Goal: Transaction & Acquisition: Purchase product/service

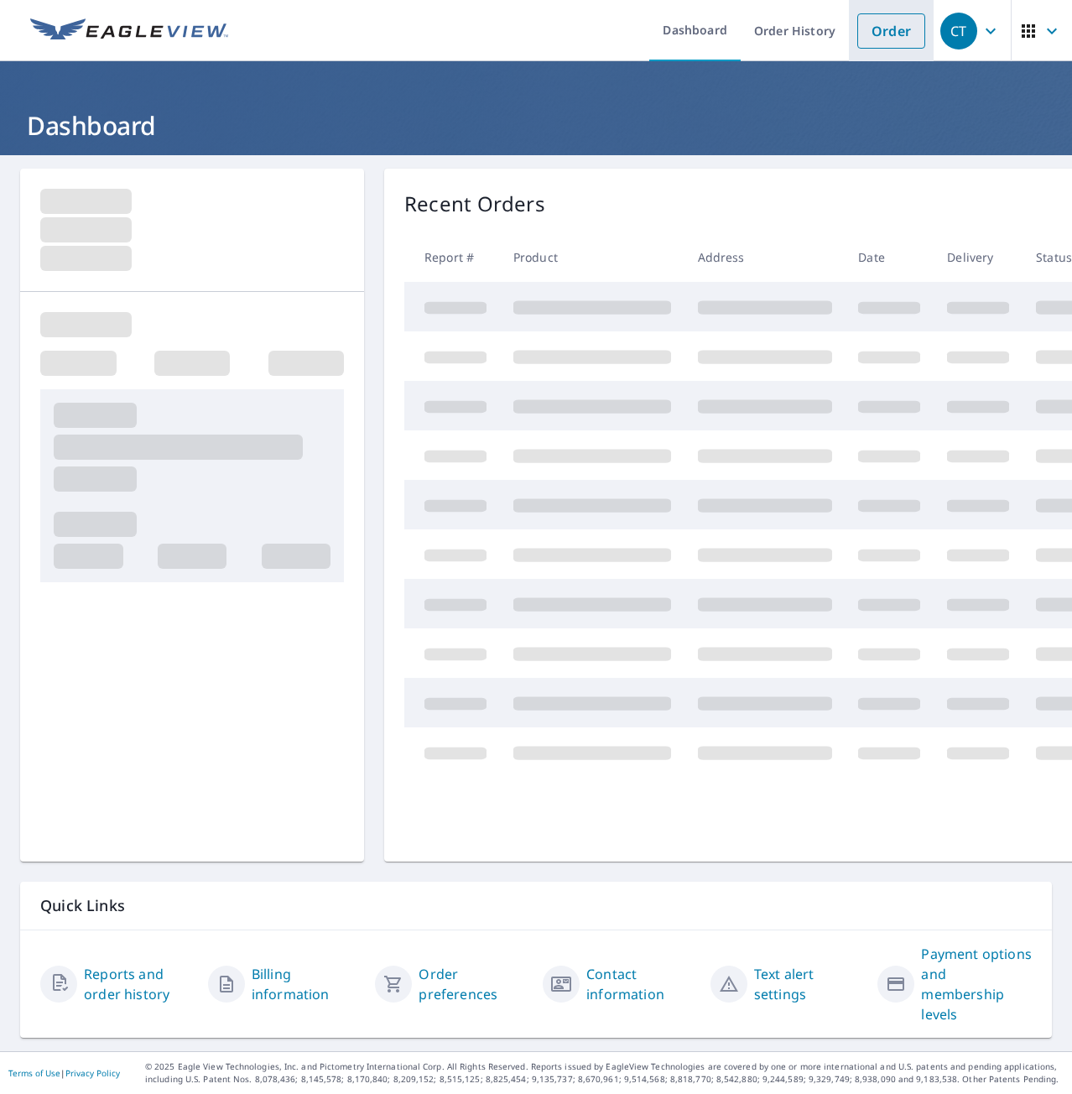
click at [857, 40] on link "Order" at bounding box center [891, 30] width 68 height 35
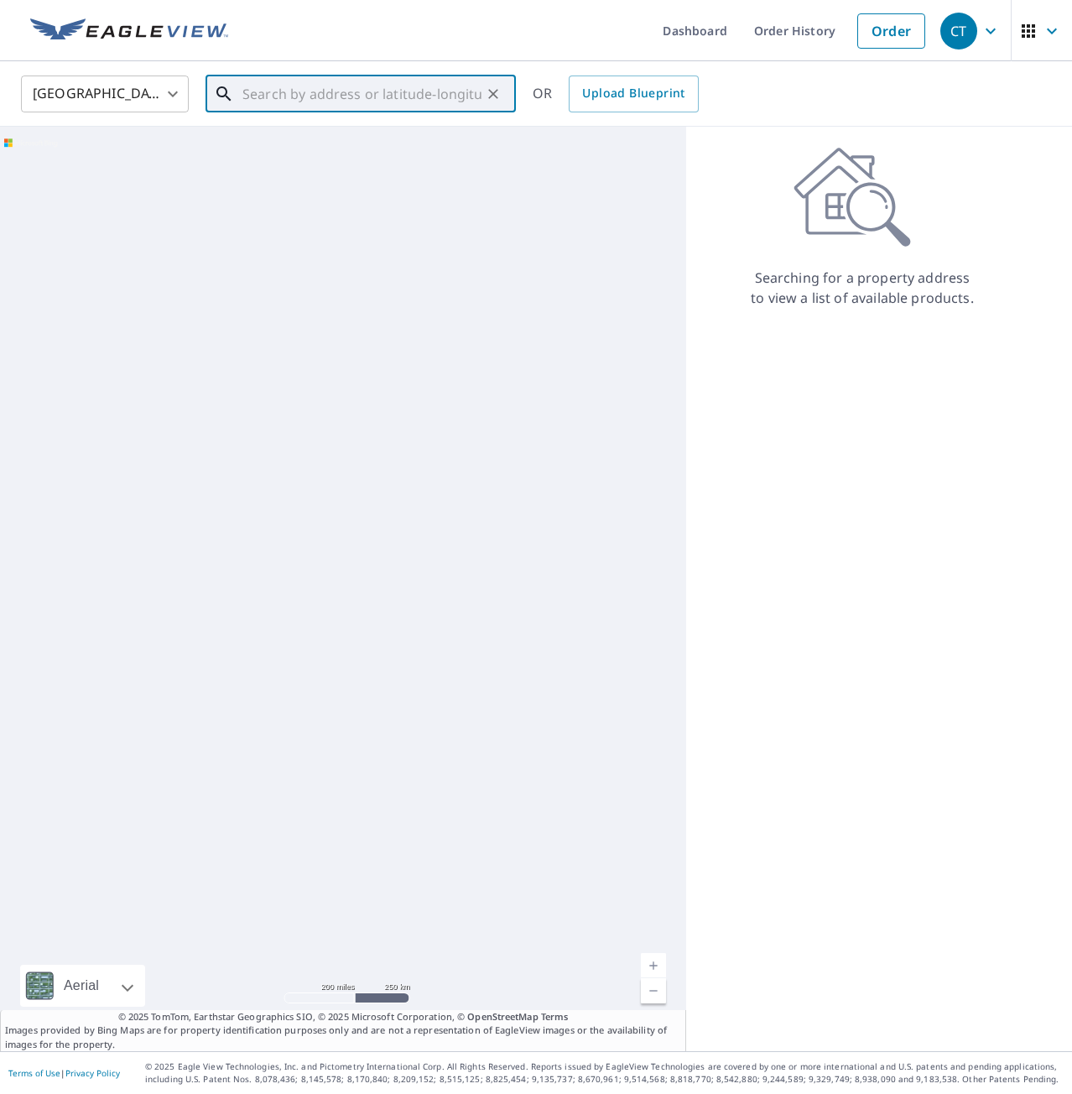
click at [275, 88] on input "text" at bounding box center [361, 93] width 239 height 47
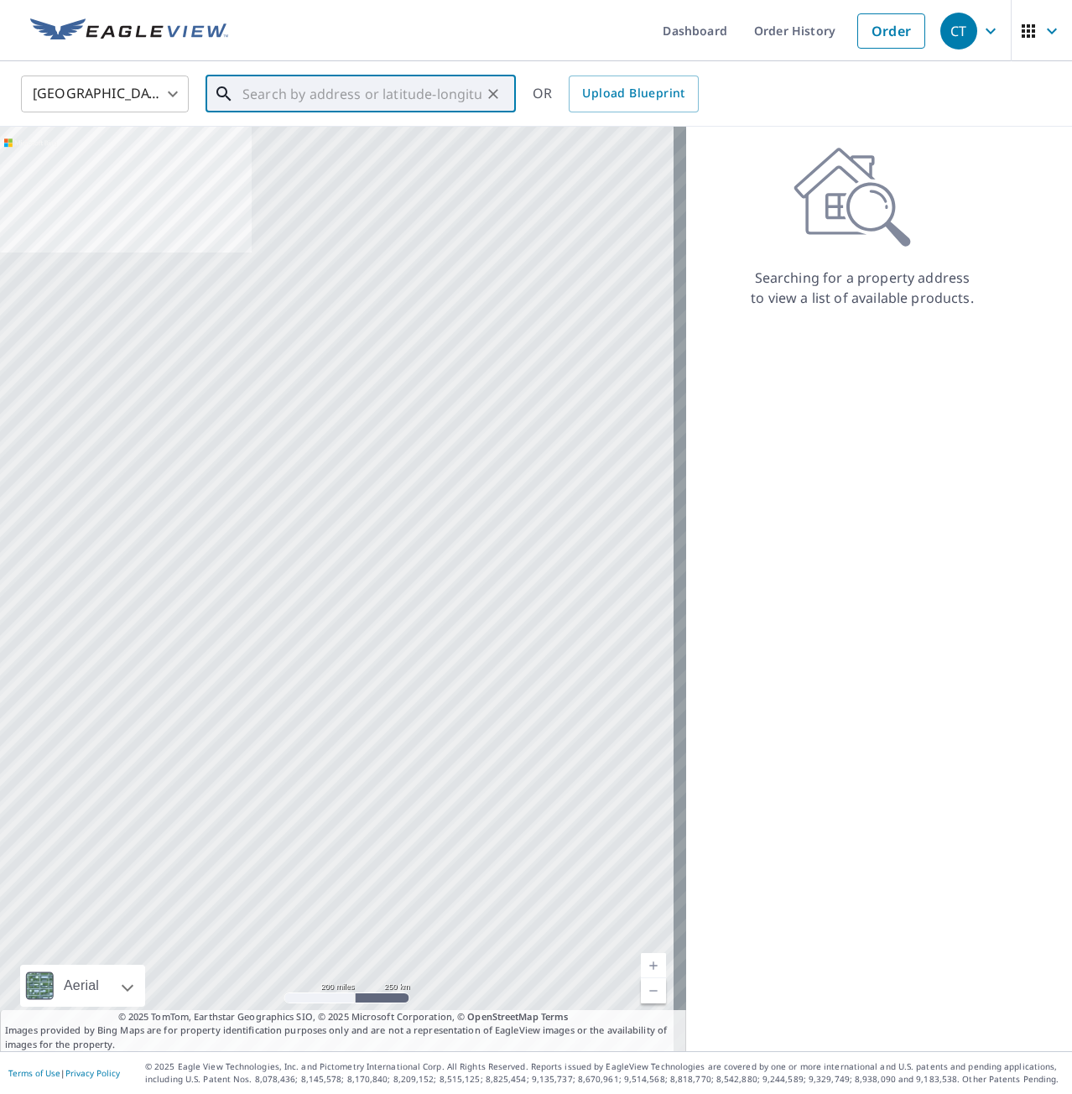
paste input "[STREET_ADDRESS]"
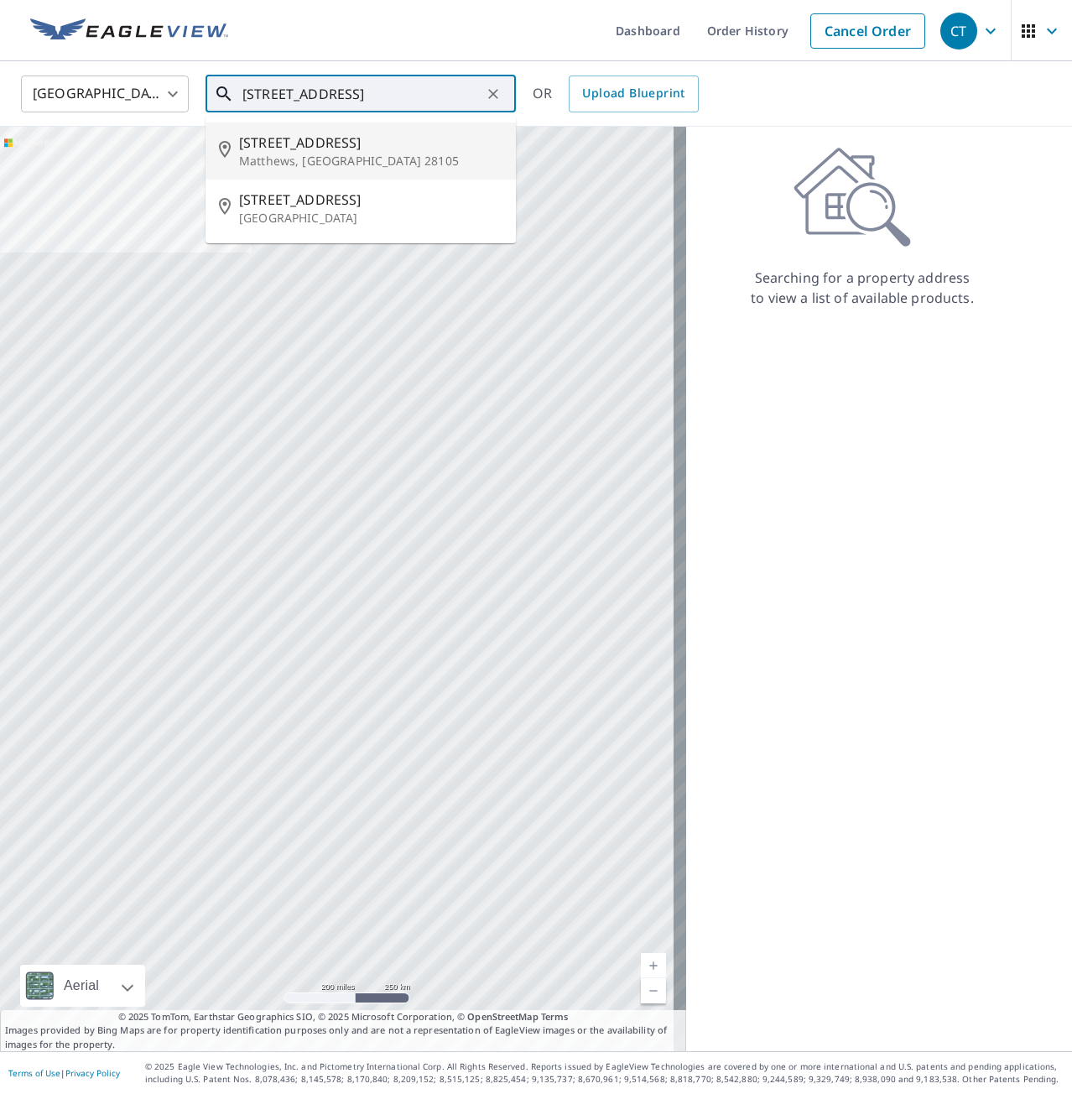
drag, startPoint x: 326, startPoint y: 143, endPoint x: 322, endPoint y: 164, distance: 21.4
click at [325, 145] on span "[STREET_ADDRESS]" at bounding box center [370, 143] width 263 height 20
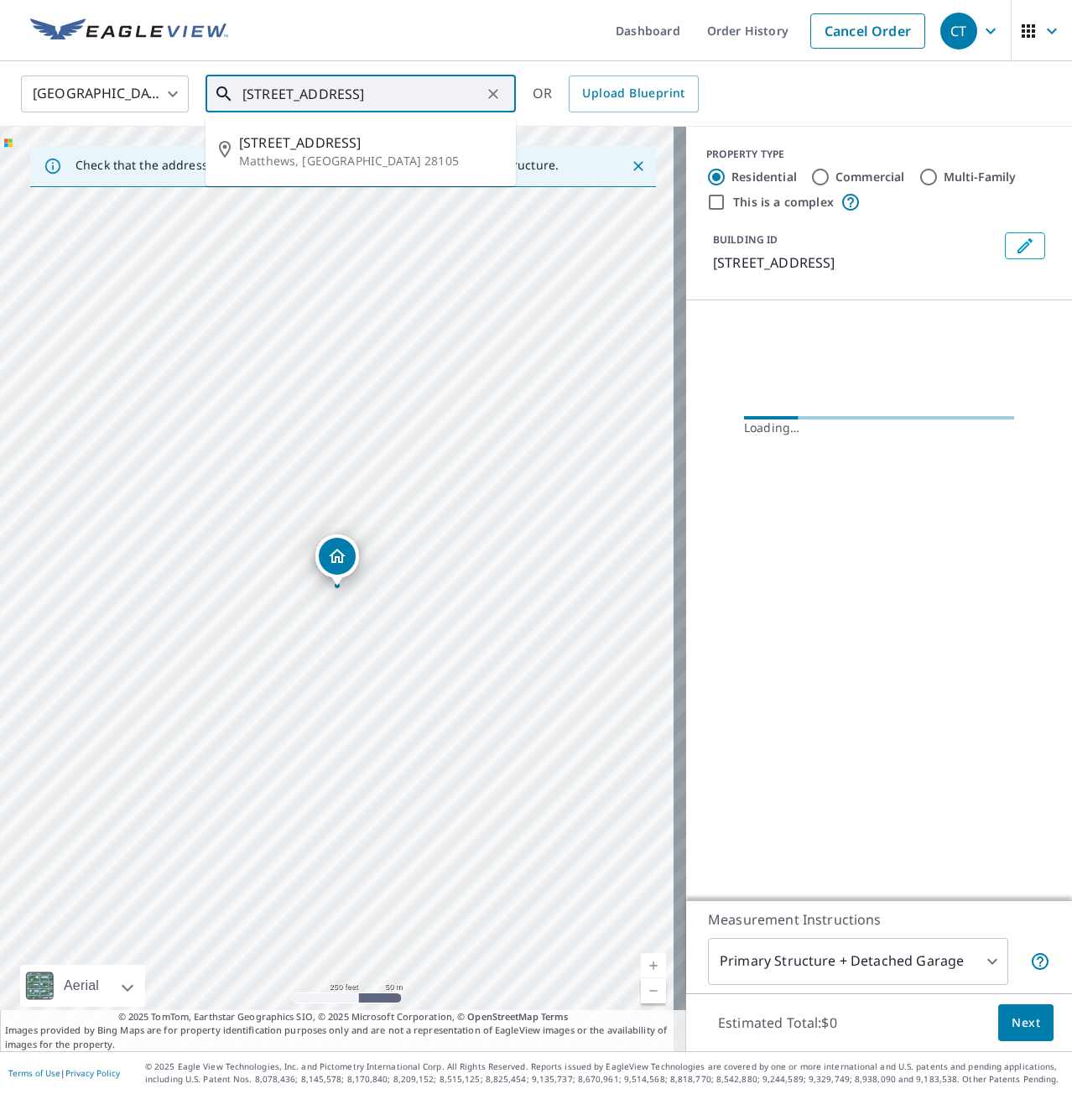
click at [428, 93] on input "[STREET_ADDRESS]" at bounding box center [361, 93] width 239 height 47
click at [426, 91] on input "[STREET_ADDRESS]" at bounding box center [361, 93] width 239 height 47
paste input "text"
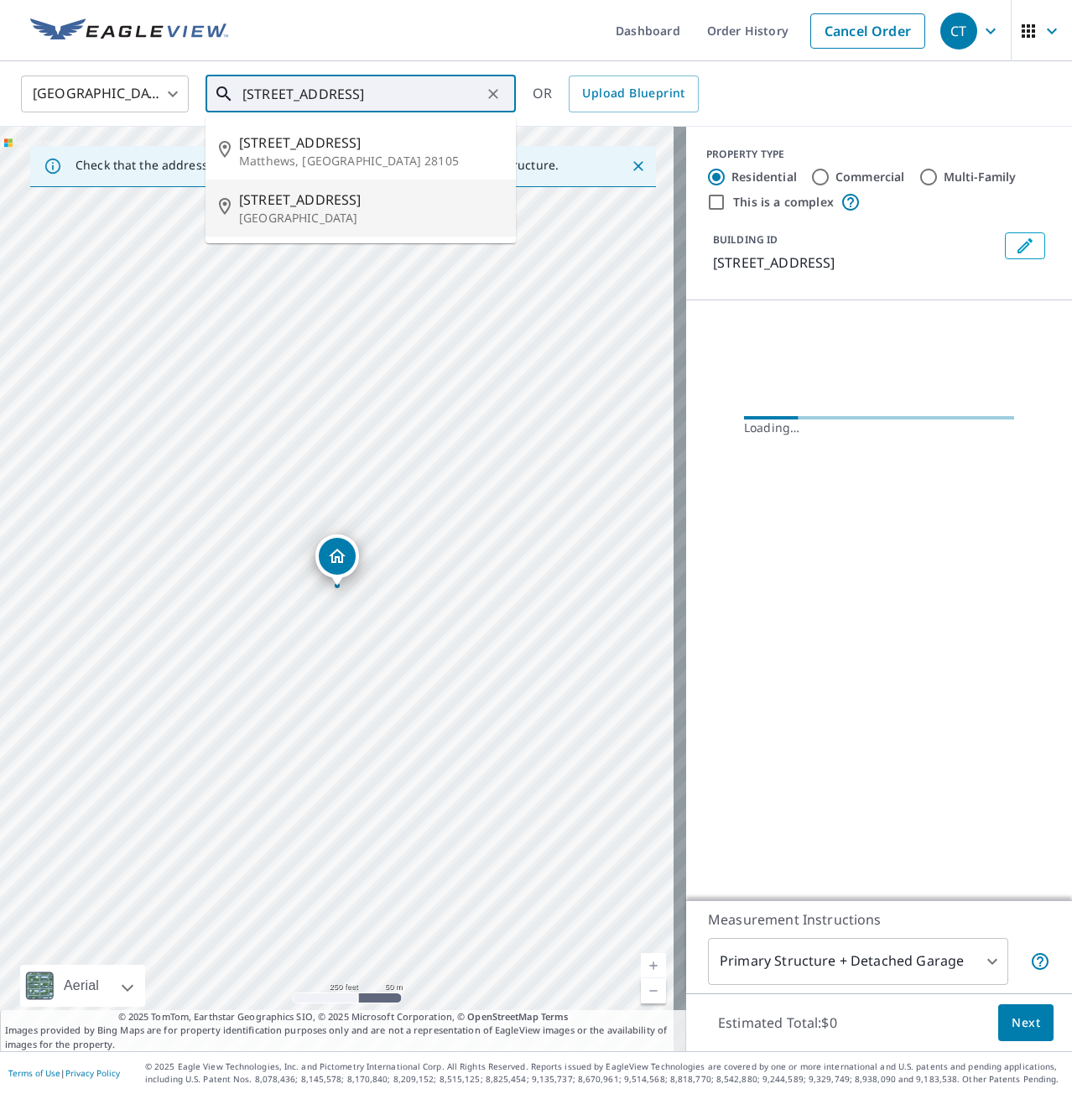
click at [344, 198] on span "[STREET_ADDRESS]" at bounding box center [370, 200] width 263 height 20
type input "[STREET_ADDRESS]"
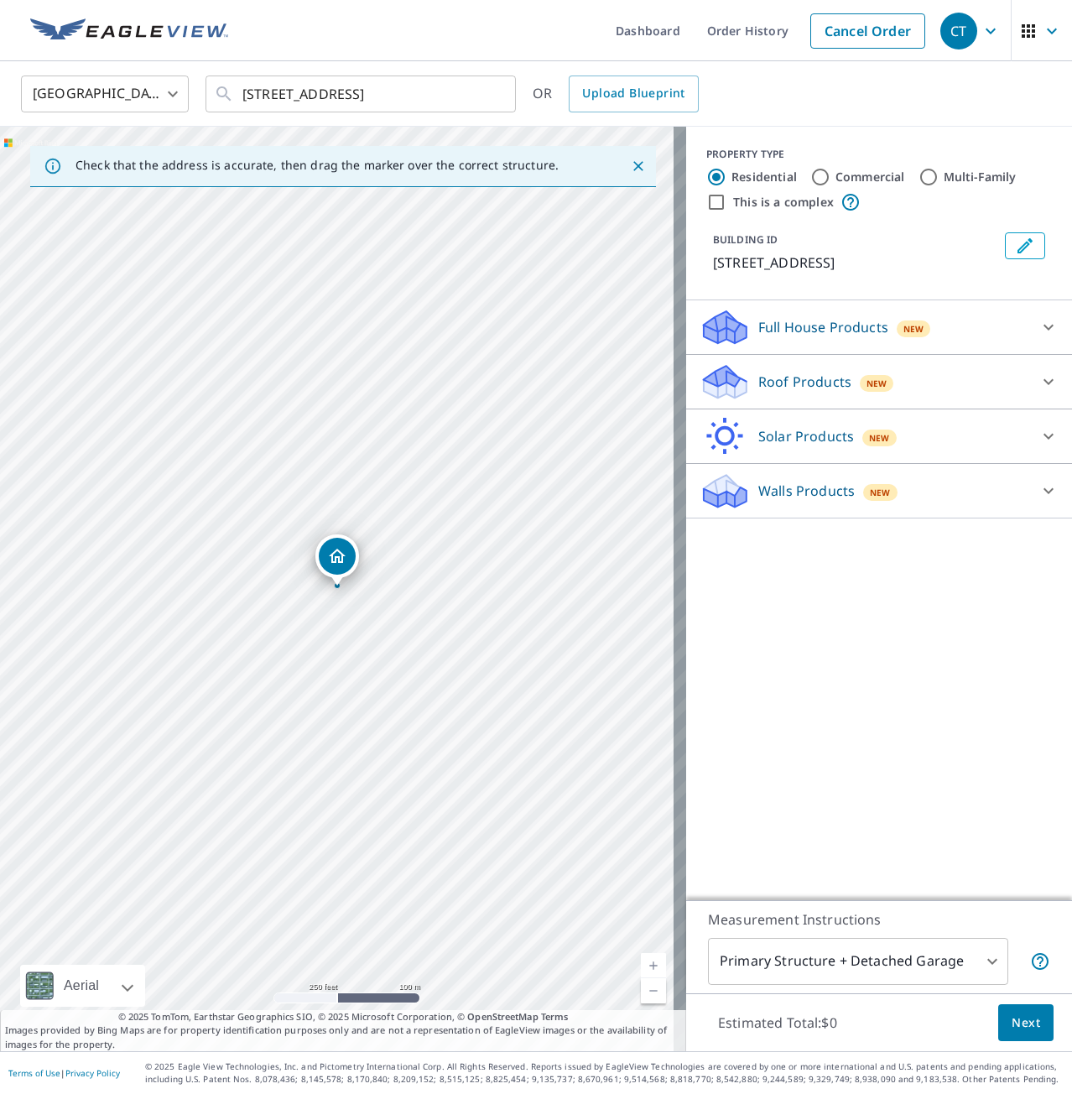
click at [776, 392] on p "Roof Products" at bounding box center [804, 382] width 93 height 20
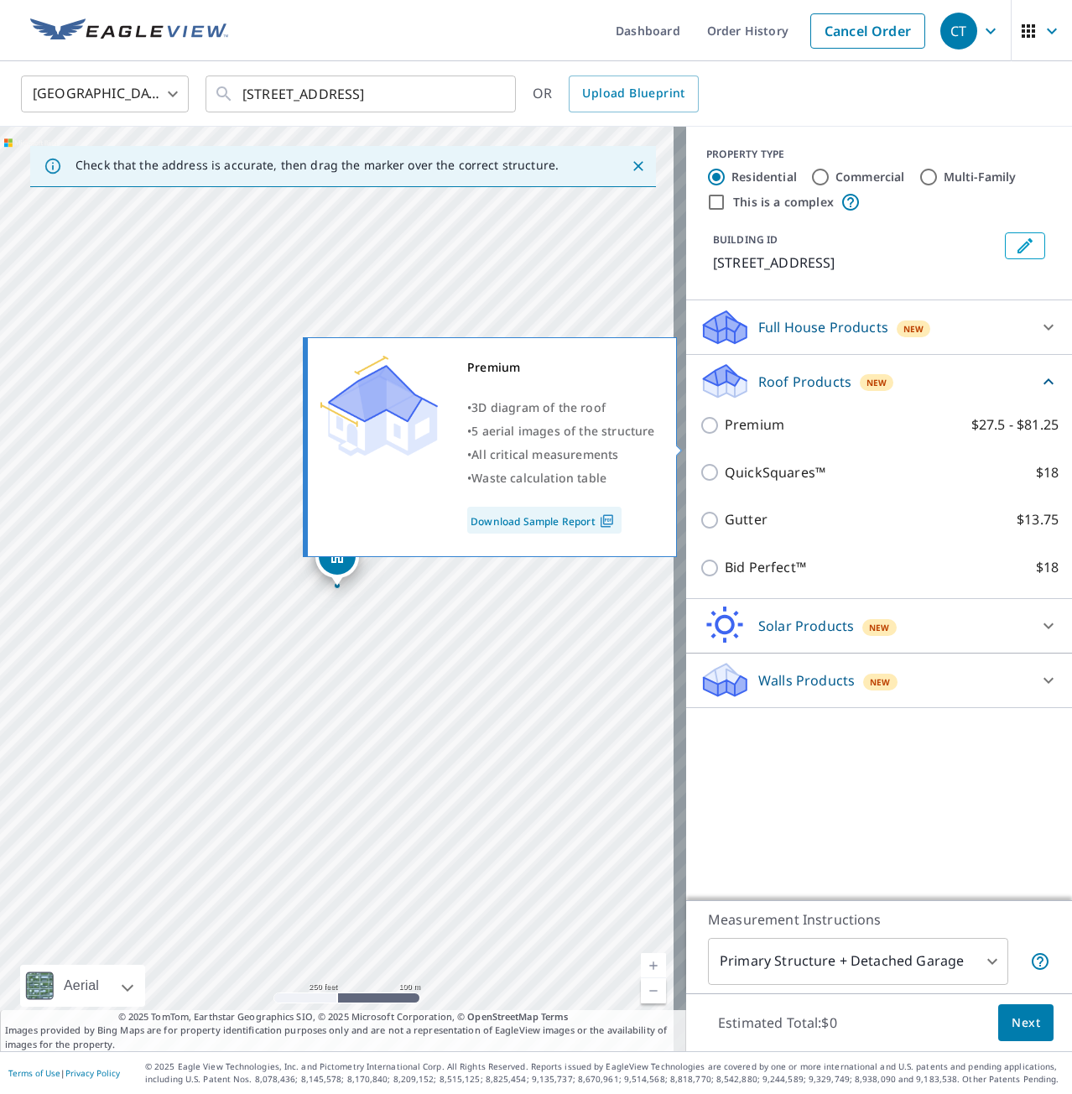
click at [746, 435] on p "Premium" at bounding box center [755, 424] width 60 height 21
click at [725, 435] on input "Premium $27.5 - $81.25" at bounding box center [712, 425] width 25 height 20
checkbox input "true"
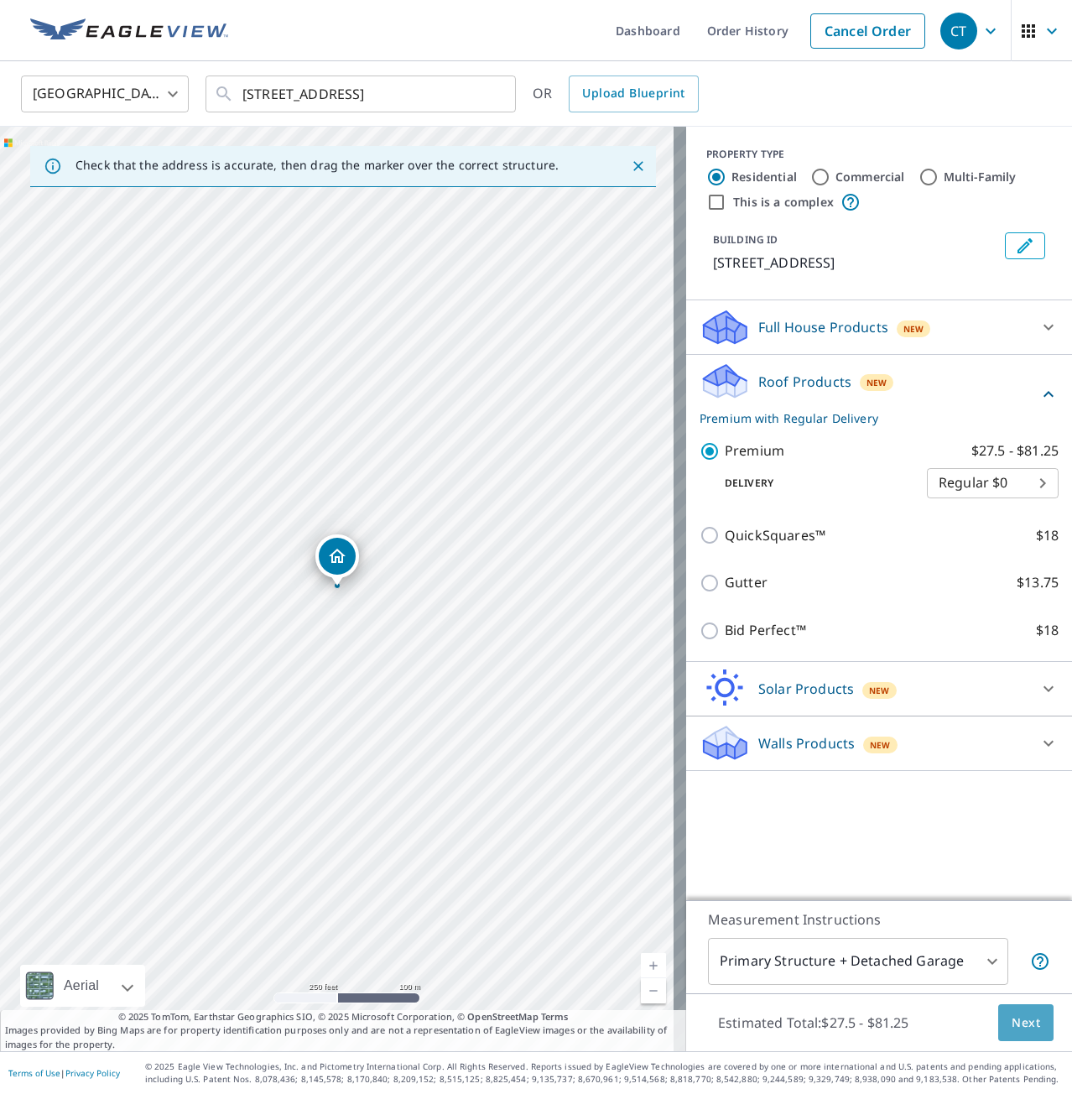
click at [1017, 1021] on span "Next" at bounding box center [1026, 1023] width 29 height 21
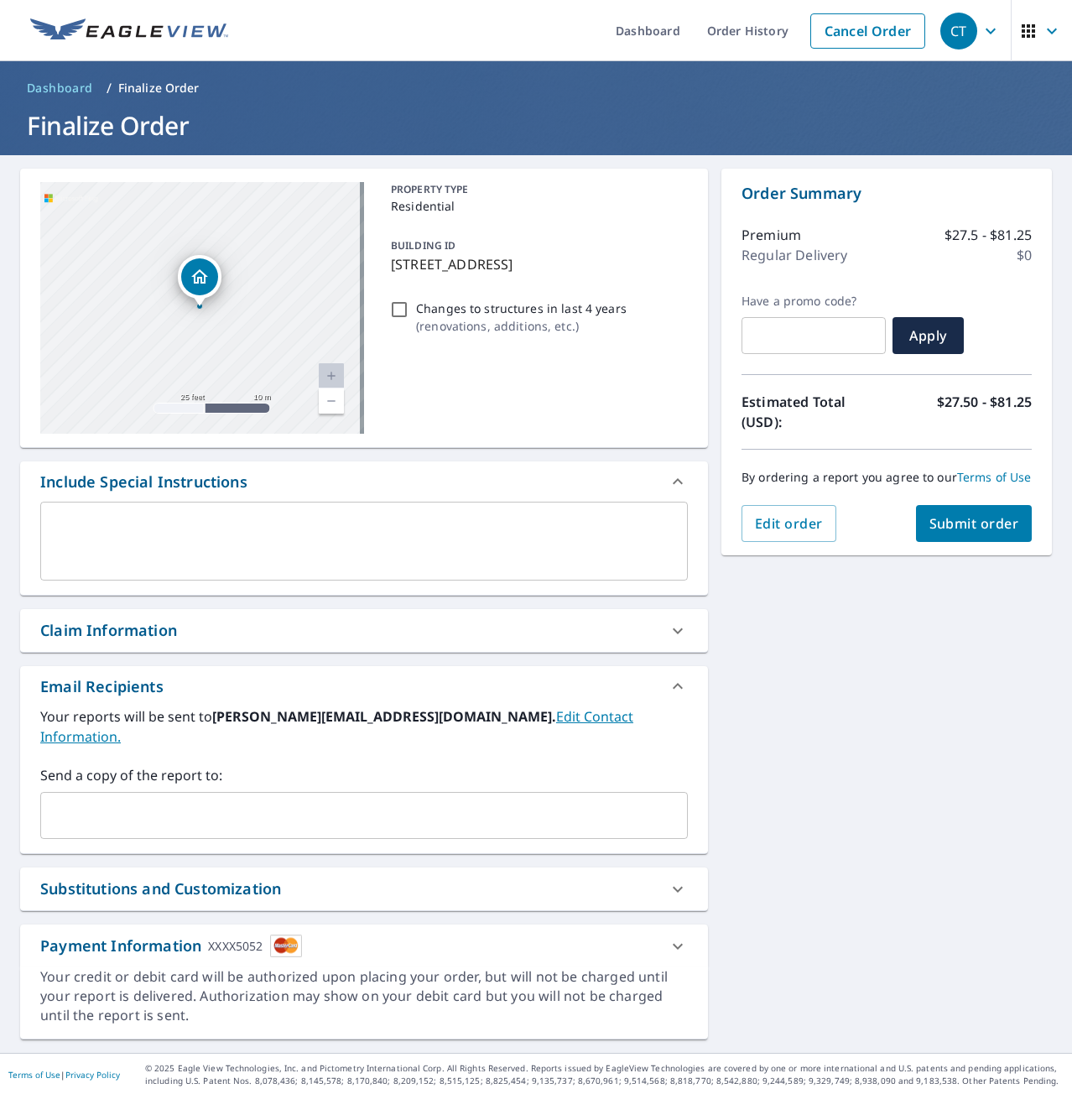
drag, startPoint x: 154, startPoint y: 329, endPoint x: 262, endPoint y: 311, distance: 108.8
click at [262, 311] on div "[STREET_ADDRESS]" at bounding box center [202, 308] width 324 height 252
click at [938, 533] on span "Submit order" at bounding box center [974, 523] width 90 height 18
